Goal: Communication & Community: Ask a question

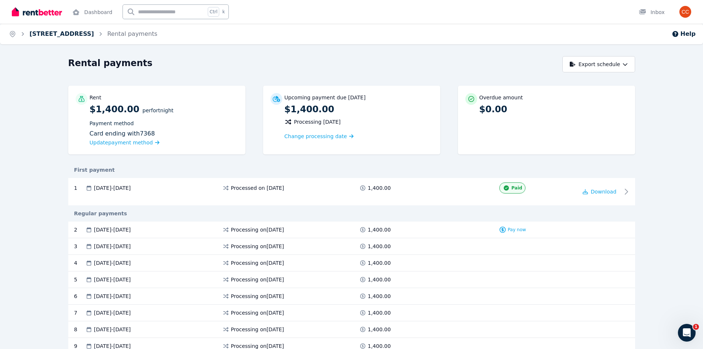
click at [48, 35] on link "[STREET_ADDRESS]" at bounding box center [62, 33] width 65 height 7
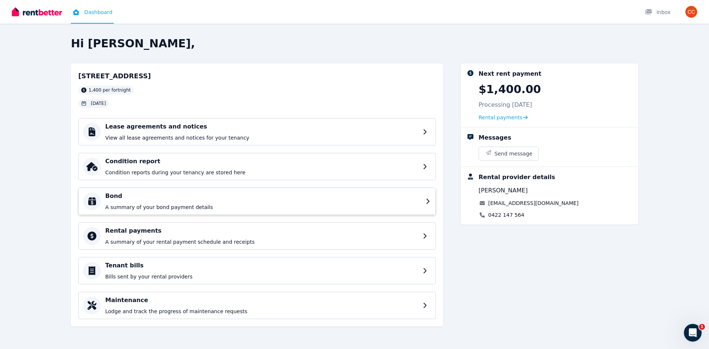
click at [177, 209] on p "A summary of your bond payment details" at bounding box center [263, 206] width 316 height 7
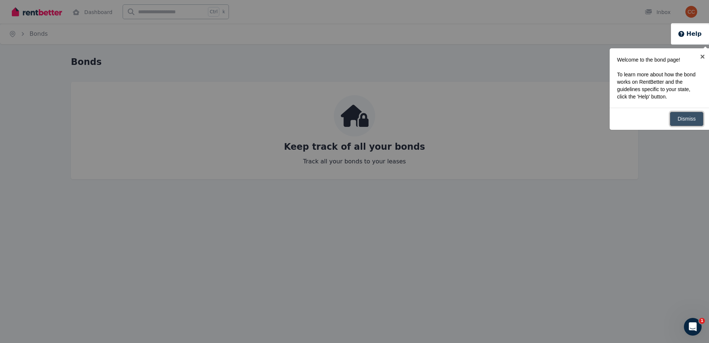
click at [692, 119] on link "Dismiss" at bounding box center [686, 119] width 34 height 14
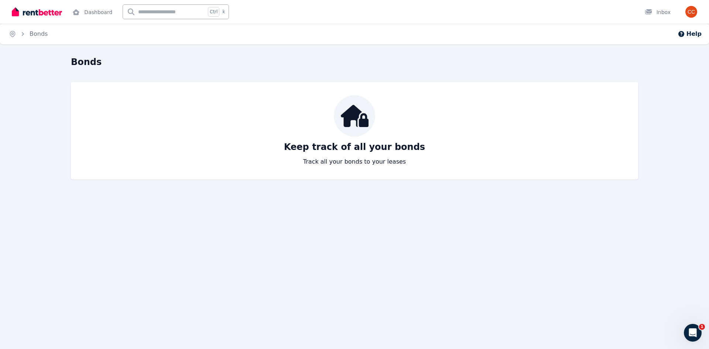
click at [366, 141] on div "Keep track of all your bonds Track all your bonds to your leases" at bounding box center [354, 130] width 552 height 71
click at [83, 12] on link "Dashboard" at bounding box center [92, 12] width 43 height 24
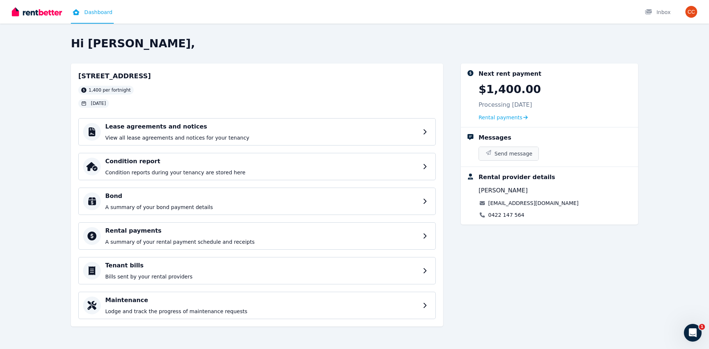
click at [507, 154] on span "Send message" at bounding box center [513, 153] width 38 height 7
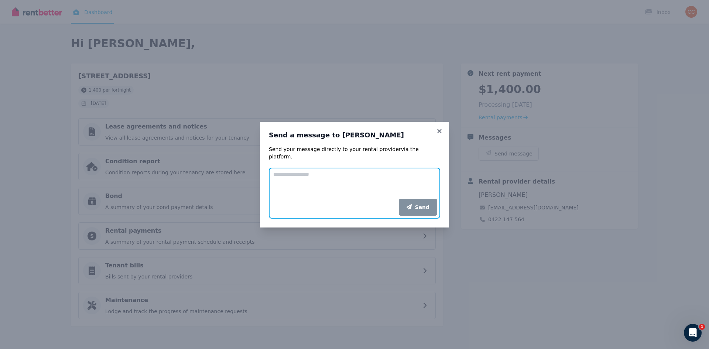
click at [333, 176] on textarea "Add your message" at bounding box center [354, 183] width 171 height 31
drag, startPoint x: 417, startPoint y: 172, endPoint x: 421, endPoint y: 170, distance: 5.0
click at [417, 172] on textarea "**********" at bounding box center [354, 183] width 171 height 31
click at [420, 170] on textarea "**********" at bounding box center [354, 183] width 171 height 31
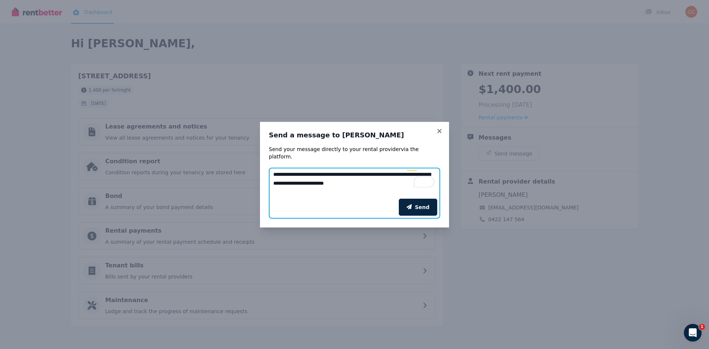
drag, startPoint x: 341, startPoint y: 171, endPoint x: 320, endPoint y: 171, distance: 21.4
click at [320, 171] on textarea "**********" at bounding box center [354, 183] width 171 height 31
click at [371, 169] on textarea "**********" at bounding box center [354, 183] width 171 height 31
type textarea "**********"
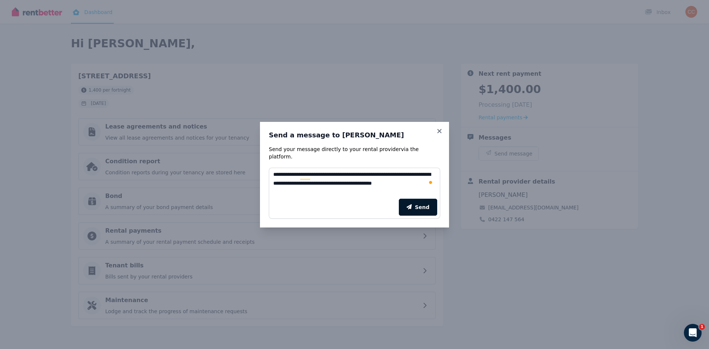
click at [420, 203] on button "Send" at bounding box center [418, 207] width 38 height 17
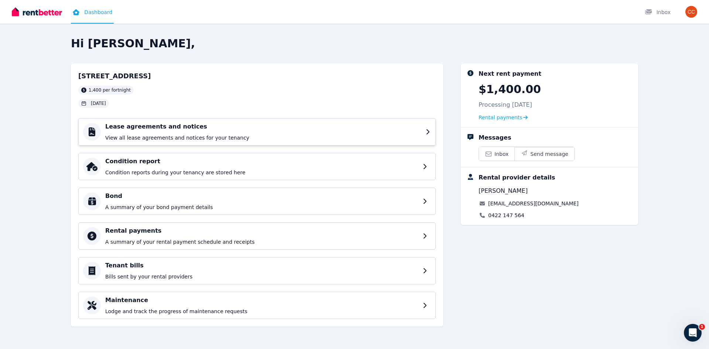
click at [146, 134] on div "Lease agreements and notices View all lease agreements and notices for your ten…" at bounding box center [263, 131] width 316 height 19
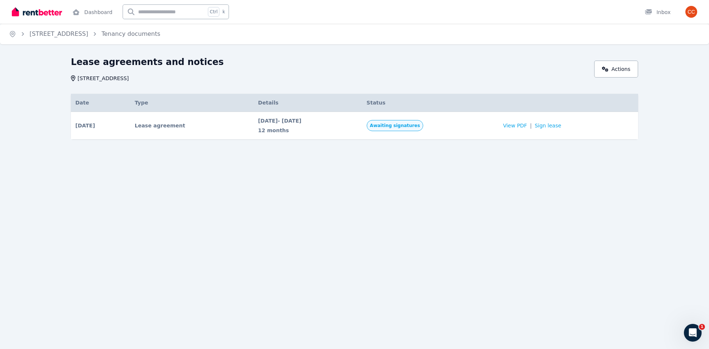
click at [418, 125] on span "Awaiting signatures" at bounding box center [395, 126] width 50 height 6
click at [527, 125] on span "View PDF" at bounding box center [515, 125] width 24 height 7
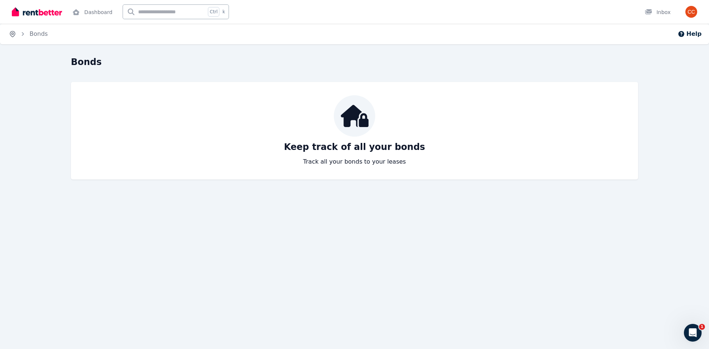
click at [10, 36] on icon "Breadcrumb" at bounding box center [12, 33] width 7 height 7
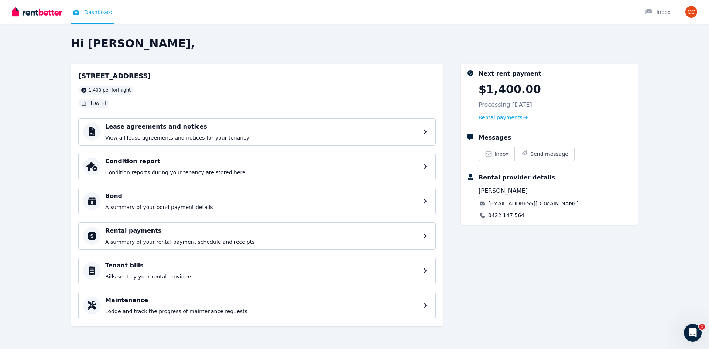
click at [510, 102] on p "Processing [DATE]" at bounding box center [505, 104] width 54 height 9
click at [156, 272] on div "Tenant bills Bills sent by your rental providers" at bounding box center [263, 270] width 316 height 19
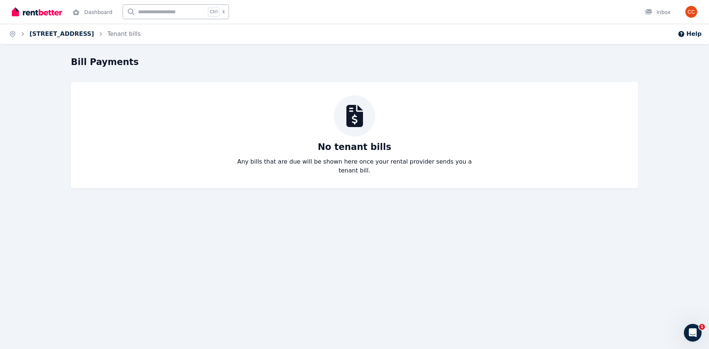
click at [63, 33] on link "[STREET_ADDRESS]" at bounding box center [62, 33] width 65 height 7
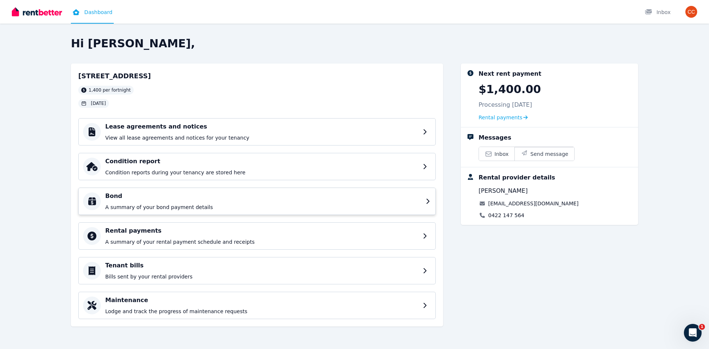
click at [162, 197] on h4 "Bond" at bounding box center [263, 196] width 316 height 9
click at [160, 206] on p "A summary of your bond payment details" at bounding box center [263, 206] width 316 height 7
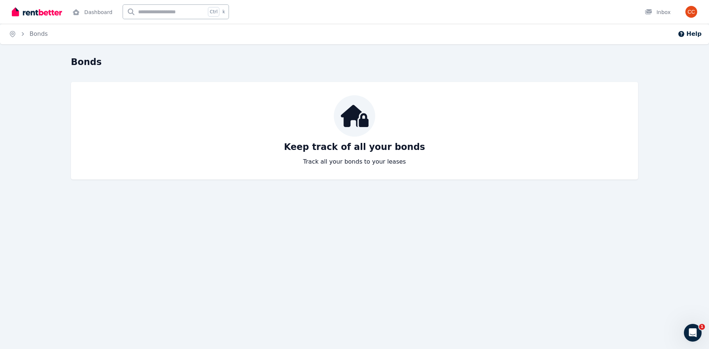
click at [395, 149] on p "Keep track of all your bonds" at bounding box center [354, 147] width 141 height 12
click at [358, 106] on icon at bounding box center [355, 116] width 28 height 22
click at [353, 150] on p "Keep track of all your bonds" at bounding box center [354, 147] width 141 height 12
click at [344, 180] on div "Bonds Keep track of all your bonds Track all your bonds to your leases" at bounding box center [354, 128] width 709 height 144
click at [10, 33] on icon "Breadcrumb" at bounding box center [12, 34] width 5 height 6
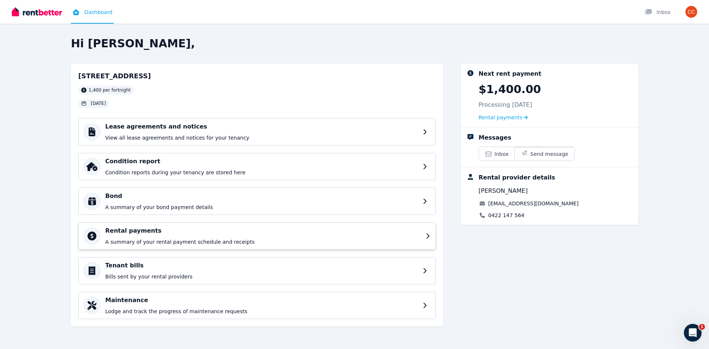
click at [190, 238] on p "A summary of your rental payment schedule and receipts" at bounding box center [263, 241] width 316 height 7
